Goal: Find contact information: Find contact information

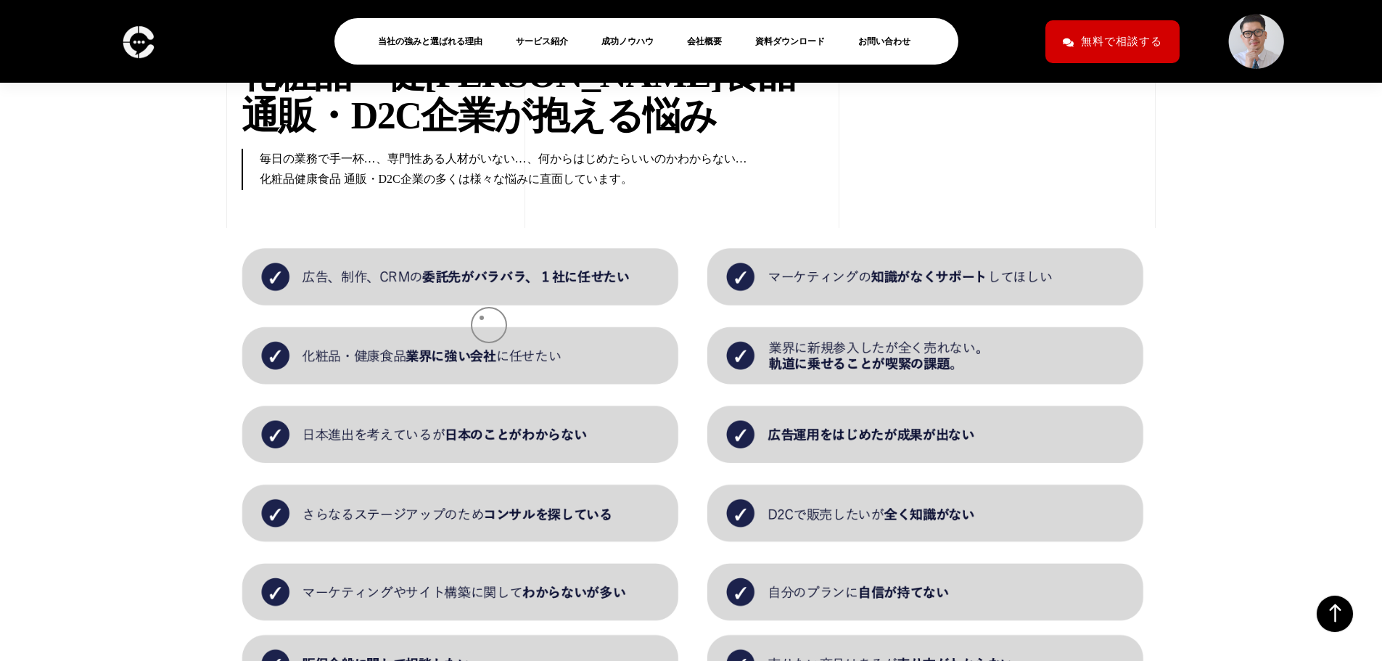
scroll to position [1224, 0]
click at [510, 304] on img at bounding box center [691, 469] width 936 height 485
click at [488, 424] on img at bounding box center [691, 469] width 936 height 485
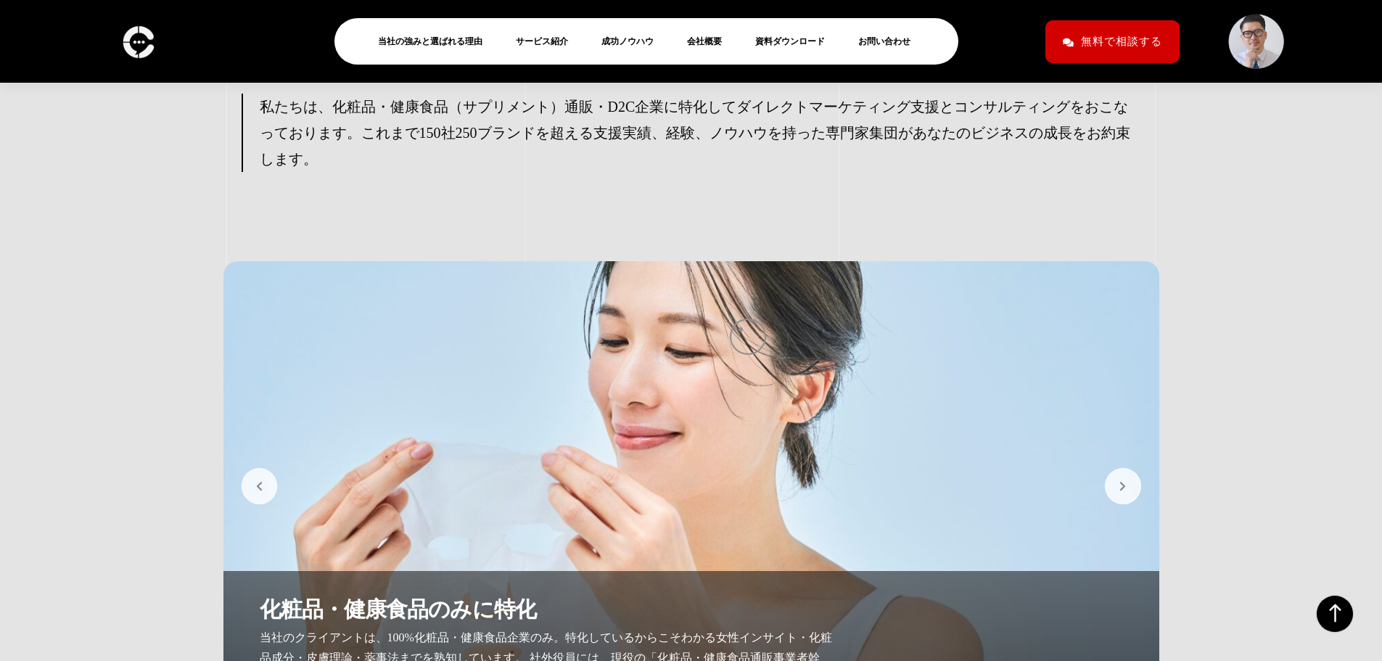
click at [741, 329] on img at bounding box center [691, 486] width 936 height 451
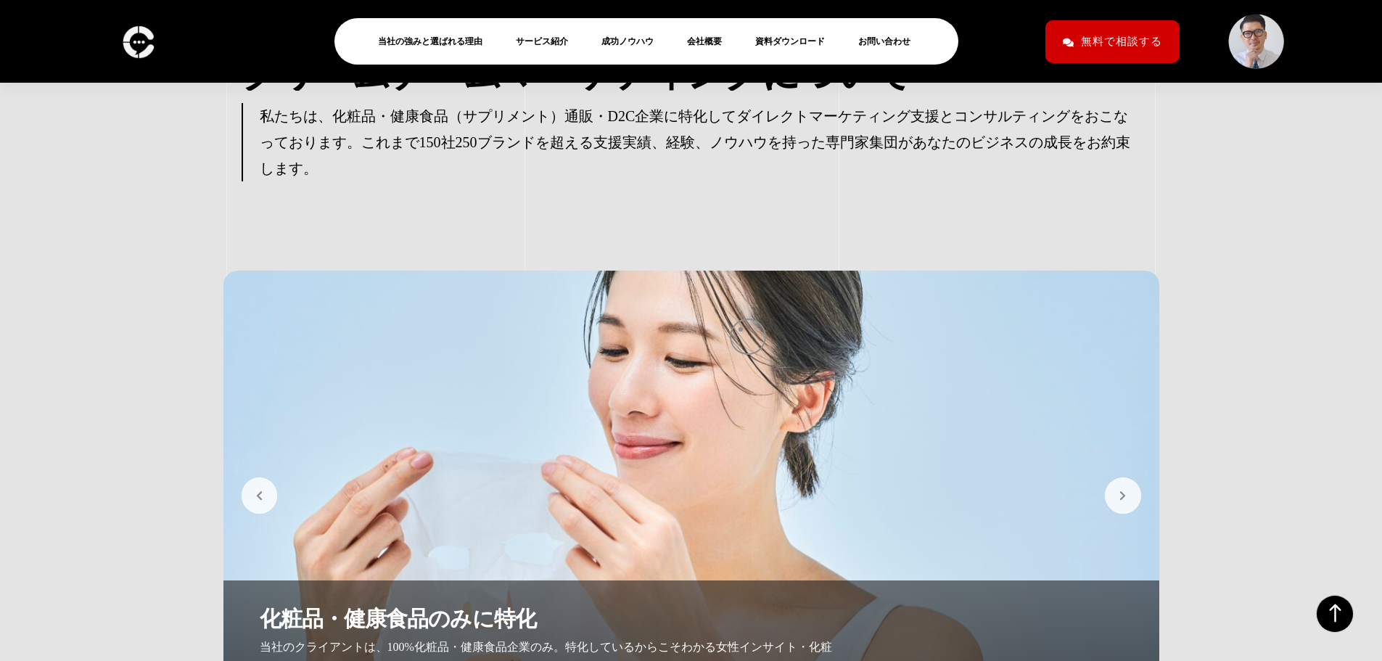
scroll to position [3054, 0]
click at [1109, 478] on button "button" at bounding box center [1123, 496] width 36 height 36
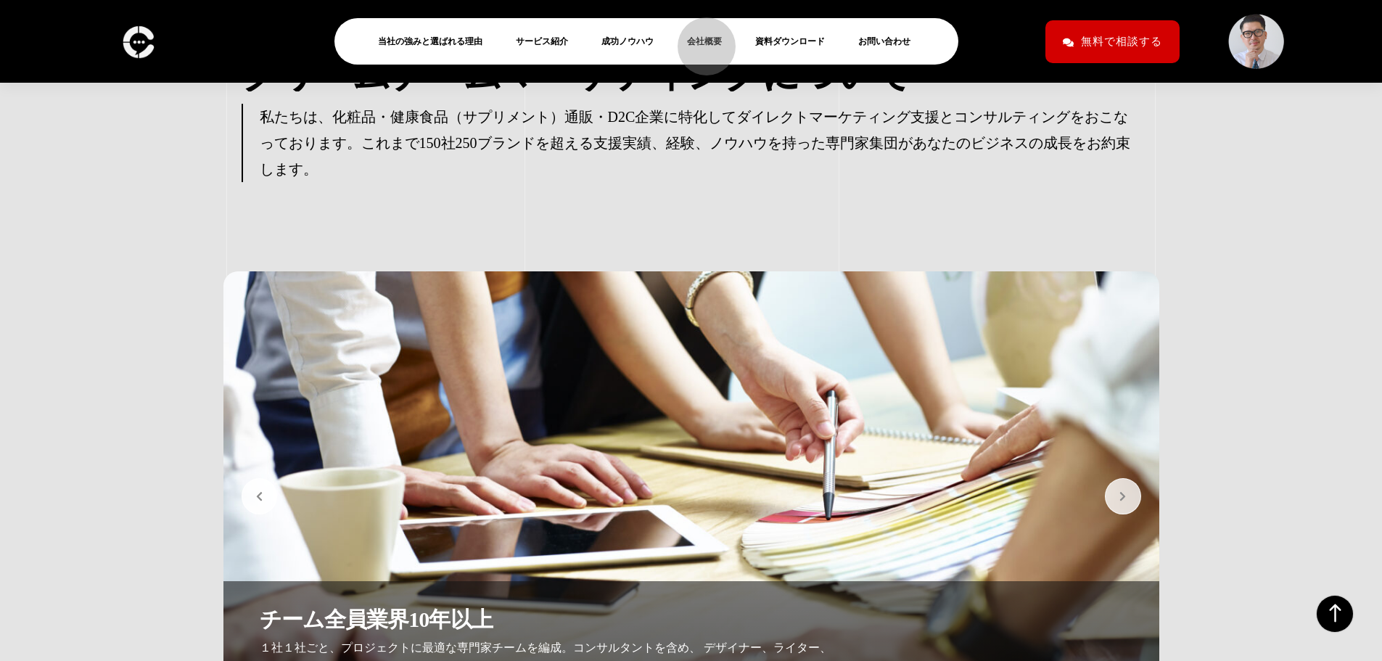
click at [700, 39] on link "会社概要" at bounding box center [710, 41] width 46 height 17
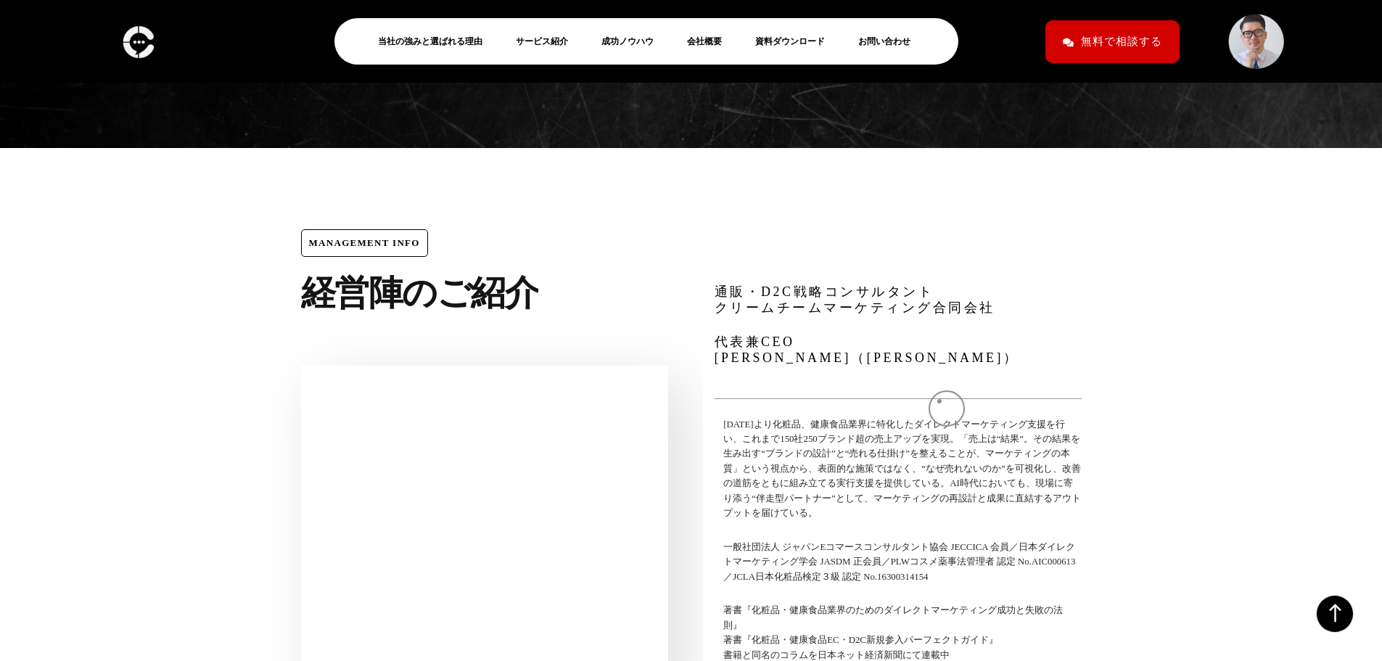
scroll to position [4696, 0]
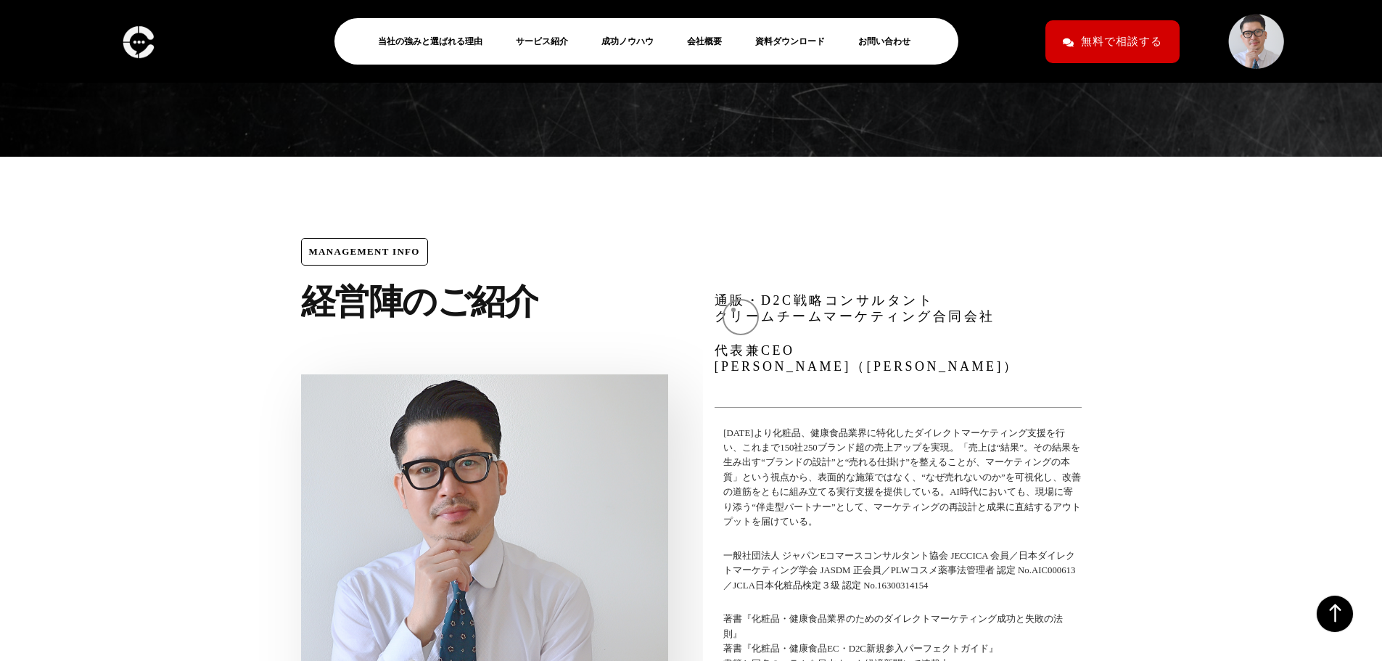
drag, startPoint x: 727, startPoint y: 302, endPoint x: 786, endPoint y: 392, distance: 107.5
click at [737, 313] on div "通販・D2C戦略コンサルタント クリームチームマーケティング合同会社 代表兼CEO 山口尚大（やまぐちたかひろ） 2006年より化粧品、健康食品業界に特化した…" at bounding box center [899, 492] width 414 height 554
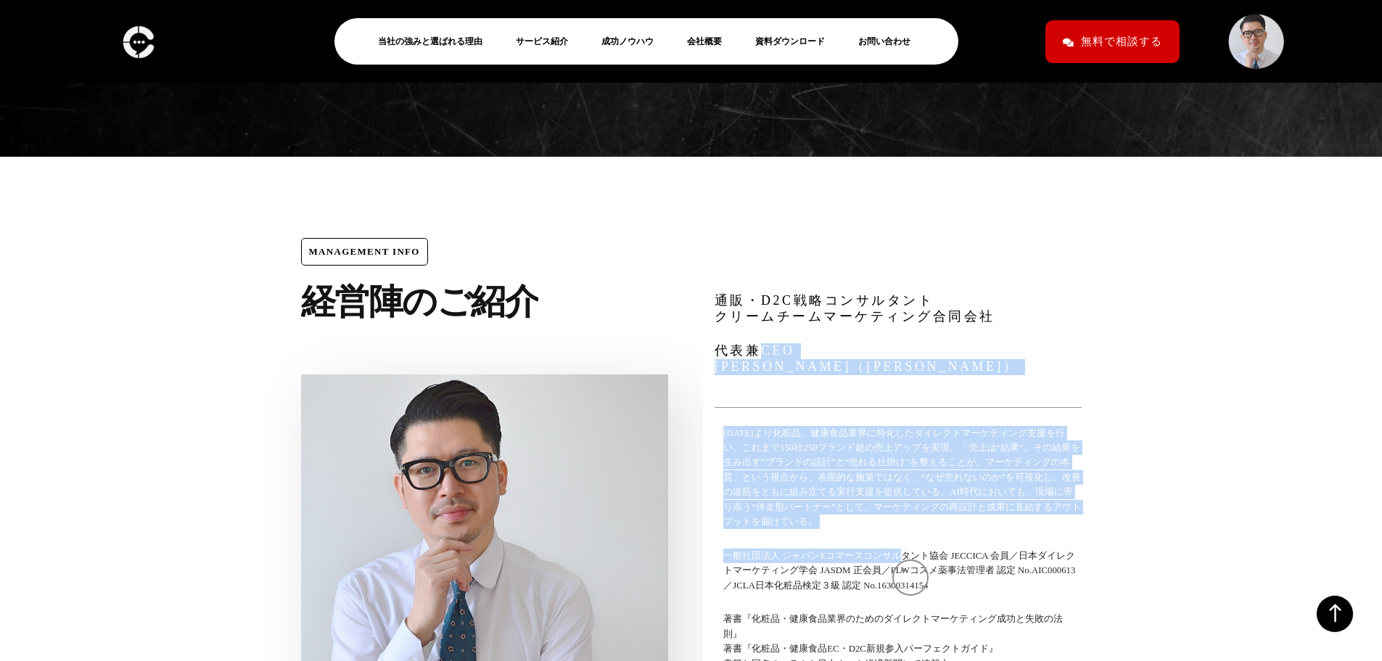
drag, startPoint x: 786, startPoint y: 392, endPoint x: 943, endPoint y: 575, distance: 241.9
click at [918, 574] on div "通販・D2C戦略コンサルタント クリームチームマーケティング合同会社 代表兼CEO 山口尚大（やまぐちたかひろ） 2006年より化粧品、健康食品業界に特化した…" at bounding box center [898, 492] width 390 height 420
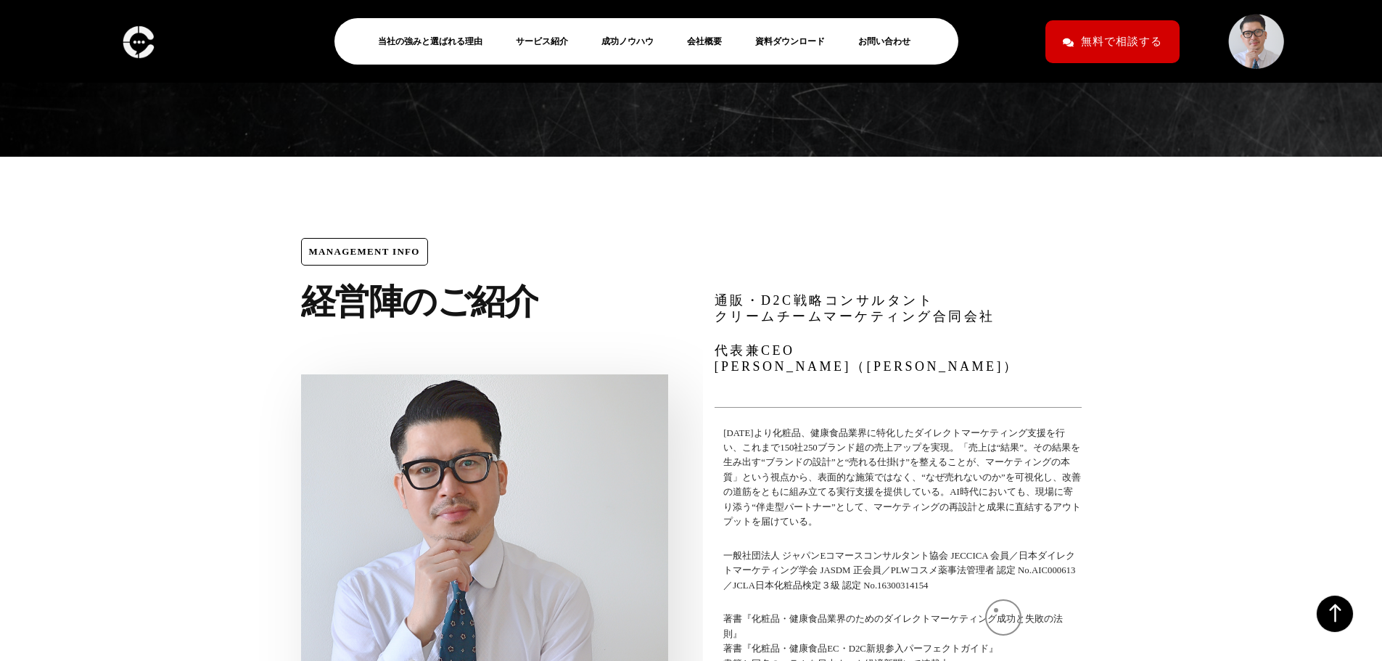
click at [996, 593] on p "一般社団法人 ジャパンEコマースコンサルタント協会 JECCICA 会員／日本ダイレクトマーケティング学会 JASDM 正会員／PLWコスメ薬事法管理者 認定…" at bounding box center [902, 571] width 358 height 44
click at [411, 36] on link "当社の強みと選ばれる理由" at bounding box center [436, 41] width 116 height 17
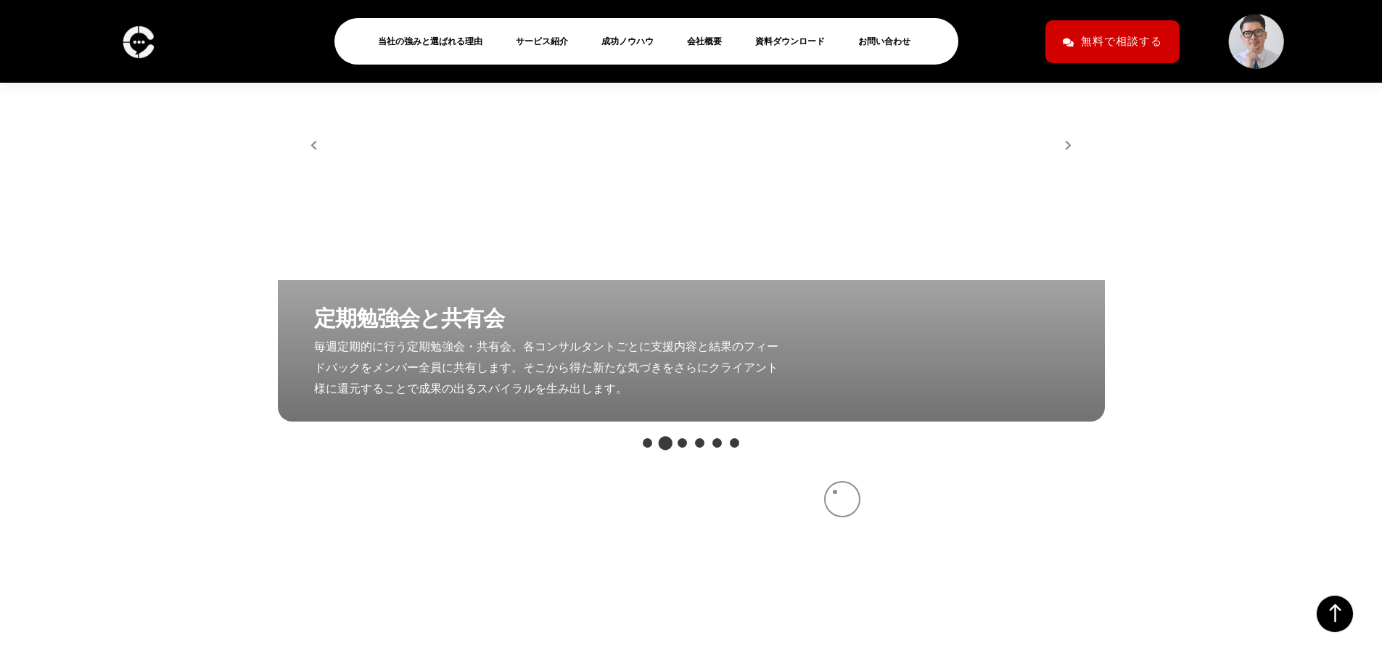
scroll to position [3791, 0]
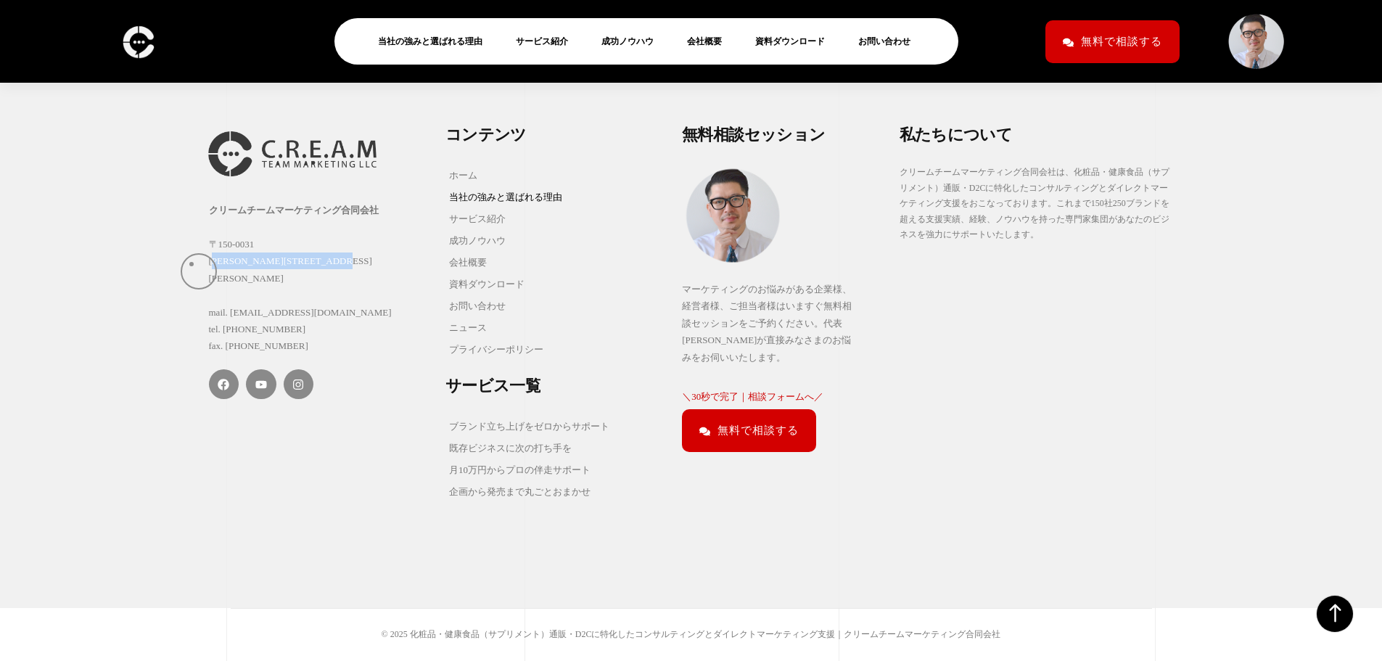
drag, startPoint x: 423, startPoint y: 266, endPoint x: 192, endPoint y: 264, distance: 231.5
click at [192, 264] on div "クリームチームマーケティング合同会社 〒150-0031 東京都渋谷区桜丘町15-14 フジビル40 7F mail. info@creamteam.jp t…" at bounding box center [691, 311] width 1382 height 593
copy div "[PERSON_NAME][STREET_ADDRESS][PERSON_NAME]"
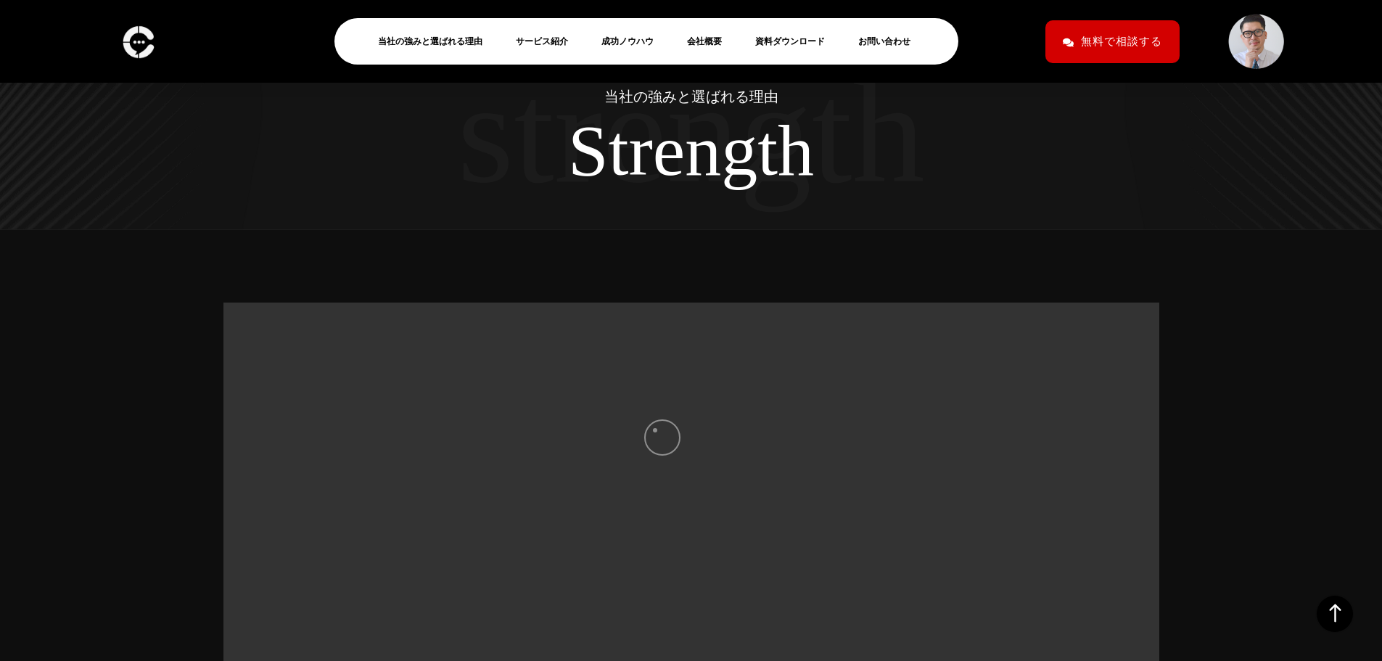
scroll to position [0, 0]
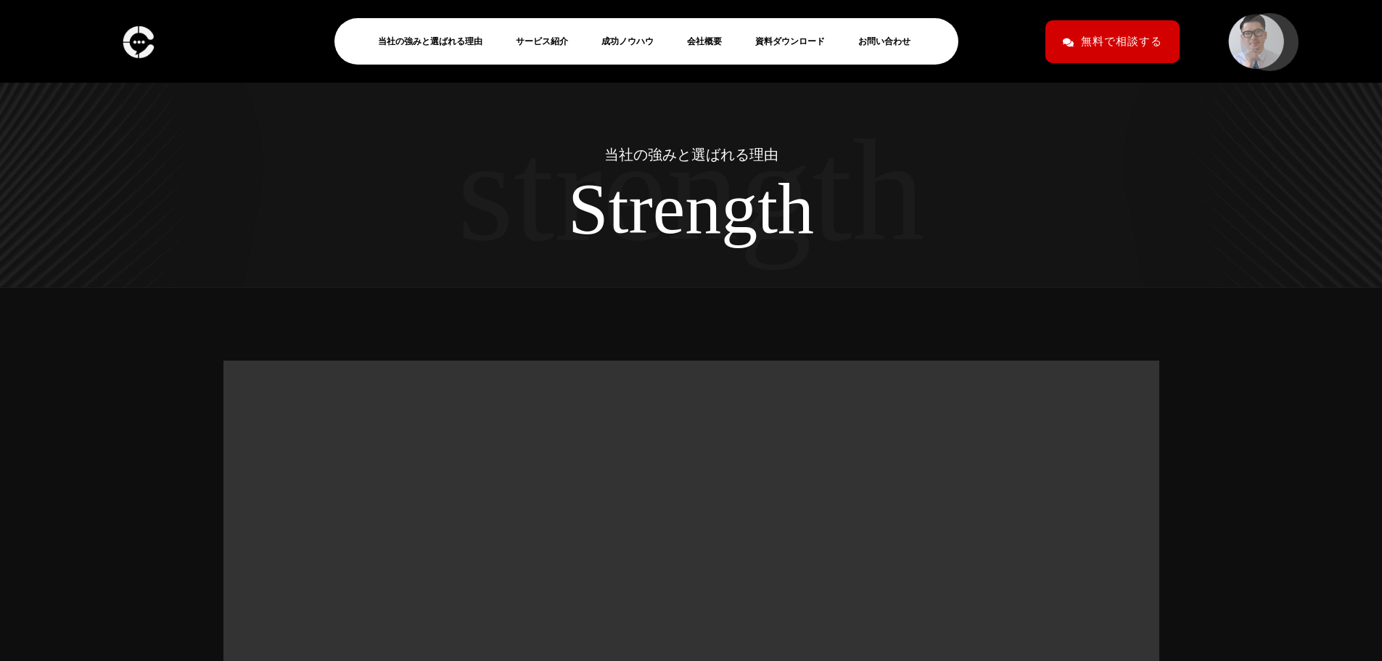
click at [1263, 35] on img at bounding box center [1256, 42] width 60 height 60
